Goal: Information Seeking & Learning: Learn about a topic

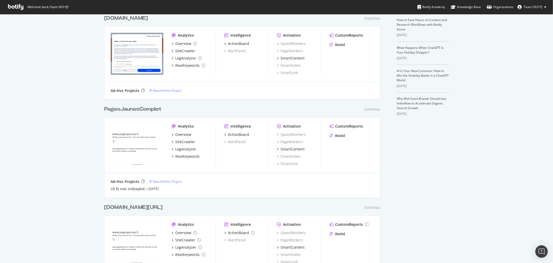
scroll to position [149, 0]
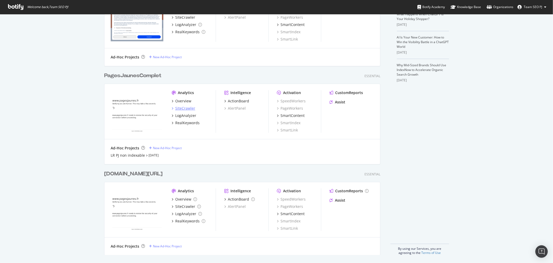
click at [186, 107] on div "SiteCrawler" at bounding box center [185, 108] width 20 height 5
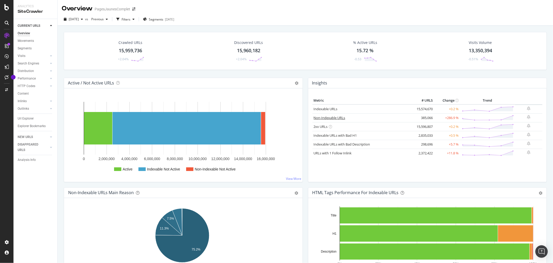
click at [332, 118] on link "Non-Indexable URLs" at bounding box center [330, 117] width 32 height 5
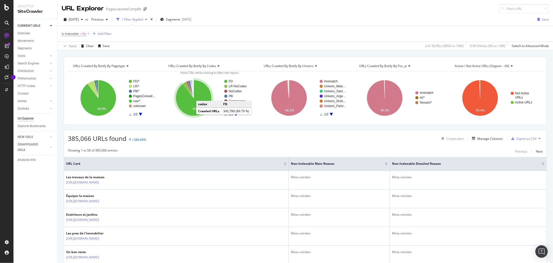
click at [190, 105] on icon "A chart." at bounding box center [194, 98] width 36 height 36
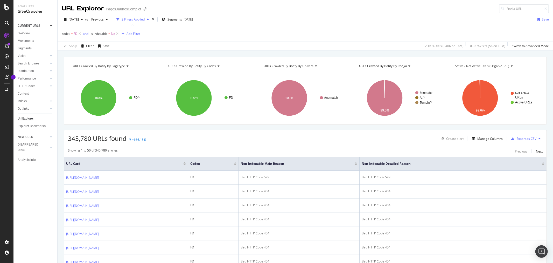
click at [133, 34] on div "Add Filter" at bounding box center [134, 33] width 14 height 4
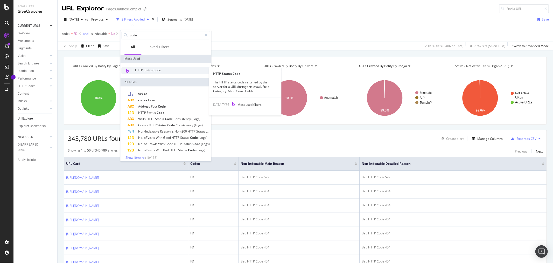
type input "code"
click at [163, 68] on div "HTTP Status Code" at bounding box center [165, 70] width 89 height 7
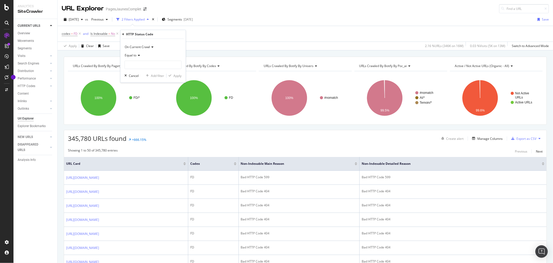
click at [247, 29] on div "codex = FD and Is Indexable = No Add Filter" at bounding box center [305, 34] width 487 height 16
click at [483, 141] on div "Manage Columns" at bounding box center [490, 138] width 25 height 4
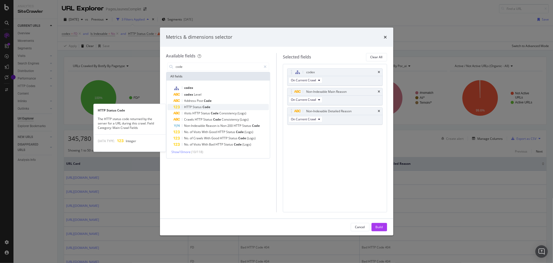
type input "code"
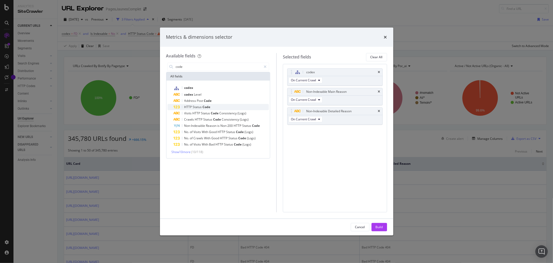
click at [202, 105] on span "Status" at bounding box center [198, 107] width 10 height 4
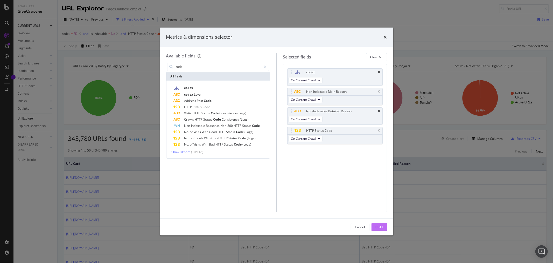
click at [377, 224] on div "Build" at bounding box center [379, 227] width 7 height 8
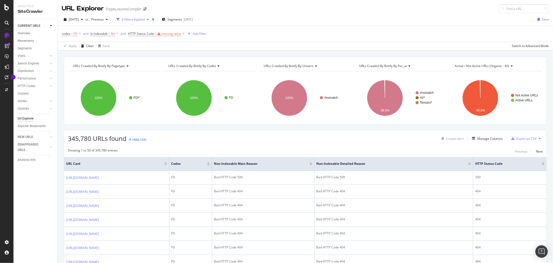
click at [542, 165] on div at bounding box center [543, 164] width 3 height 1
click at [539, 162] on div "HTTP Status Code" at bounding box center [503, 163] width 83 height 5
click at [542, 163] on div at bounding box center [543, 162] width 3 height 1
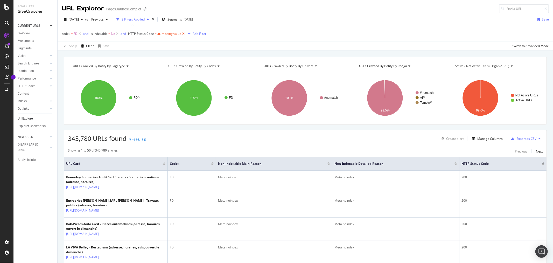
click at [183, 34] on icon at bounding box center [183, 33] width 4 height 5
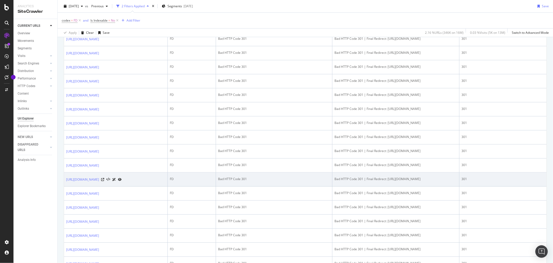
scroll to position [346, 0]
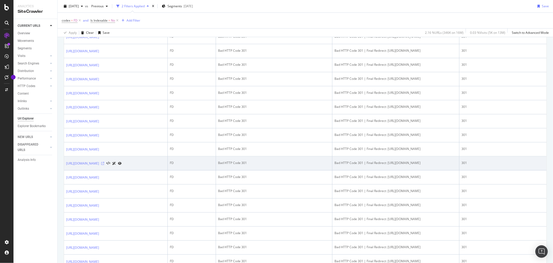
click at [104, 165] on icon at bounding box center [102, 163] width 3 height 3
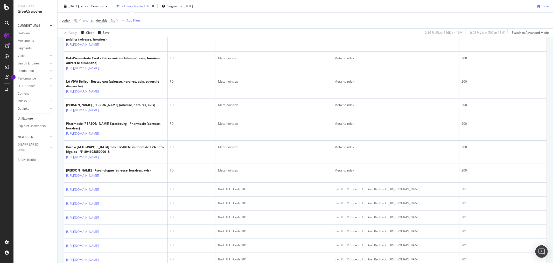
scroll to position [115, 0]
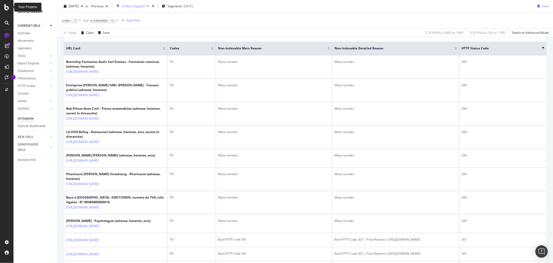
click at [5, 7] on icon at bounding box center [6, 7] width 5 height 6
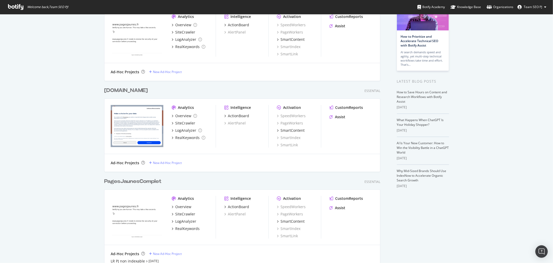
scroll to position [115, 0]
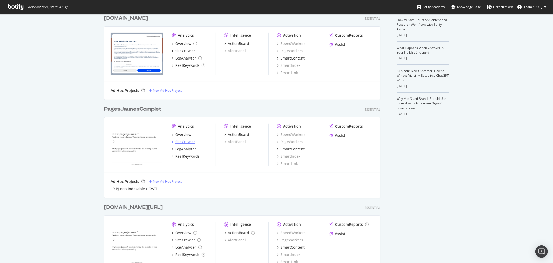
click at [184, 140] on div "SiteCrawler" at bounding box center [185, 141] width 20 height 5
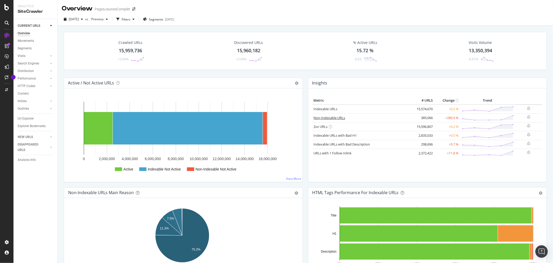
click at [325, 119] on link "Non-Indexable URLs" at bounding box center [330, 117] width 32 height 5
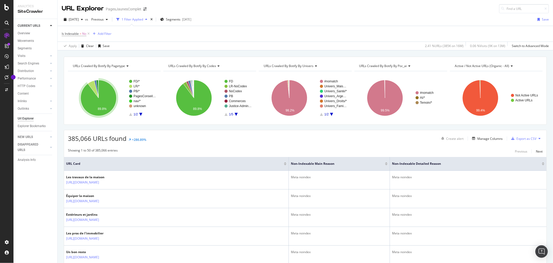
click at [94, 109] on icon "A chart." at bounding box center [99, 98] width 36 height 36
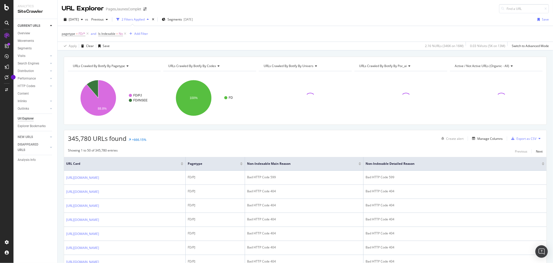
click at [217, 66] on icon at bounding box center [218, 65] width 4 height 3
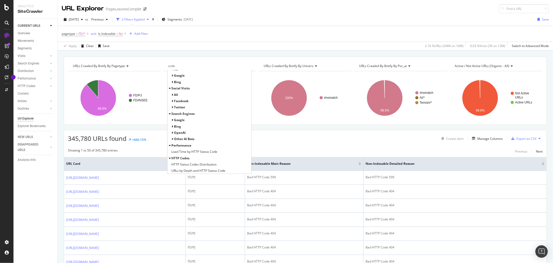
scroll to position [30, 0]
type input "code"
click at [210, 165] on span "HTTP Status Codes Distribution" at bounding box center [193, 163] width 45 height 5
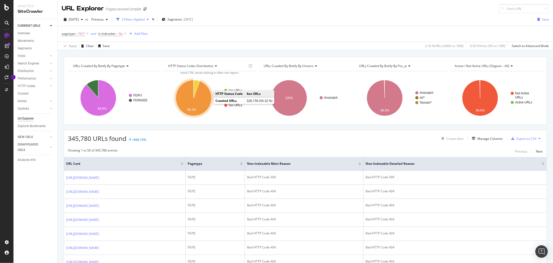
click at [202, 105] on icon "A chart." at bounding box center [194, 98] width 36 height 36
